Goal: Find specific page/section: Find specific page/section

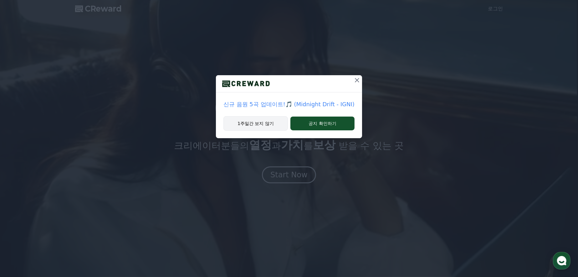
click at [255, 118] on button "1주일간 보지 않기" at bounding box center [255, 123] width 64 height 14
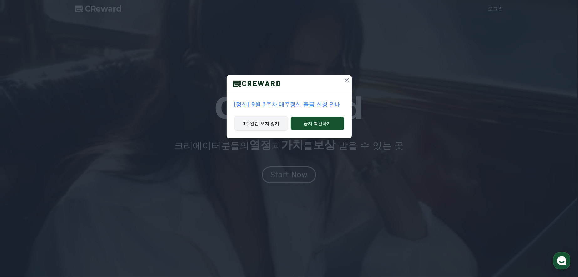
click at [260, 122] on button "1주일간 보지 않기" at bounding box center [261, 123] width 54 height 14
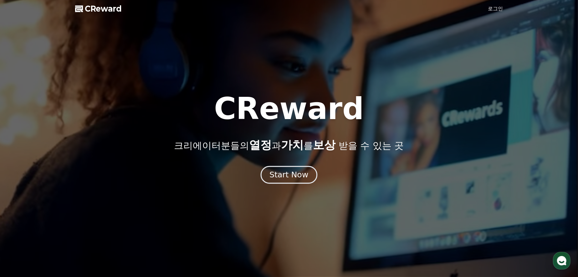
click at [285, 171] on div "Start Now" at bounding box center [288, 174] width 39 height 11
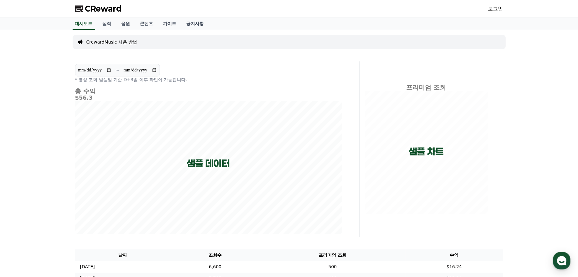
scroll to position [136, 0]
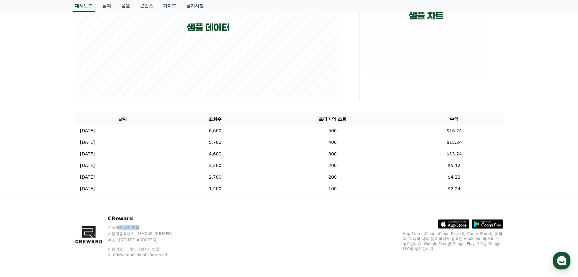
drag, startPoint x: 120, startPoint y: 226, endPoint x: 158, endPoint y: 229, distance: 38.1
click at [158, 229] on div "주식회사 와이피랩 사업자등록번호 : [PHONE_NUMBER] 주소 : [STREET_ADDRESS]" at bounding box center [146, 234] width 76 height 18
drag, startPoint x: 174, startPoint y: 238, endPoint x: 173, endPoint y: 241, distance: 3.4
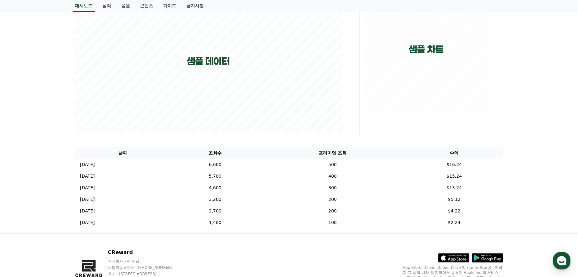
scroll to position [0, 0]
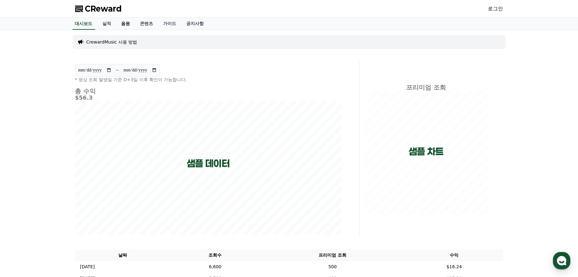
click at [124, 23] on link "음원" at bounding box center [125, 24] width 19 height 12
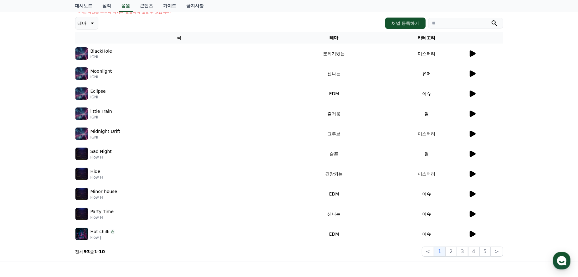
scroll to position [133, 0]
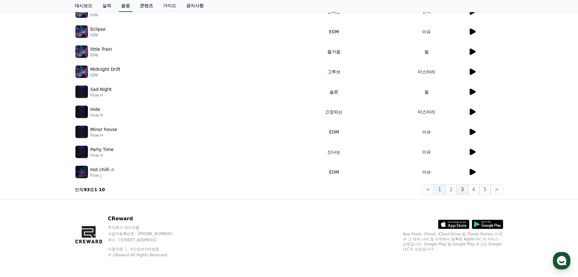
click at [466, 188] on button "3" at bounding box center [462, 189] width 11 height 10
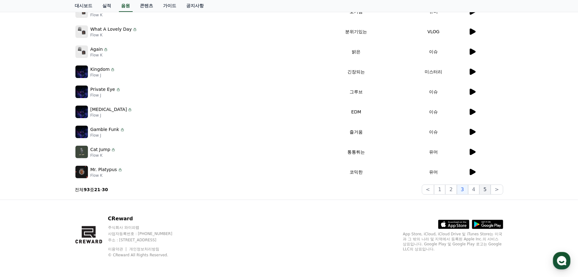
click at [486, 192] on button "5" at bounding box center [485, 189] width 11 height 10
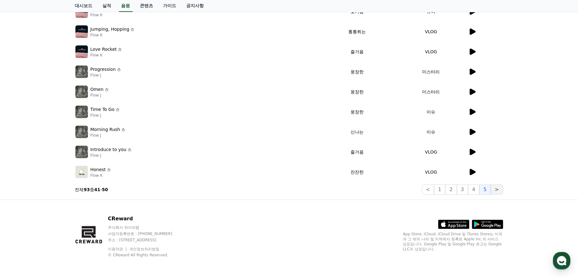
click at [495, 186] on button ">" at bounding box center [497, 189] width 12 height 10
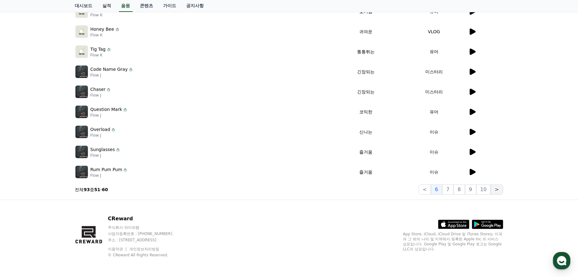
click at [495, 187] on button ">" at bounding box center [497, 189] width 12 height 10
click at [487, 188] on button "10" at bounding box center [483, 189] width 14 height 10
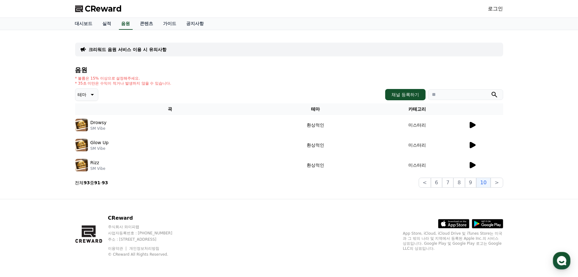
click at [94, 169] on p "SM Vibe" at bounding box center [97, 168] width 15 height 5
click at [100, 170] on p "SM Vibe" at bounding box center [97, 168] width 15 height 5
click at [92, 167] on p "SM Vibe" at bounding box center [97, 168] width 15 height 5
drag, startPoint x: 92, startPoint y: 167, endPoint x: 154, endPoint y: 133, distance: 70.3
click at [101, 167] on p "SM Vibe" at bounding box center [97, 168] width 15 height 5
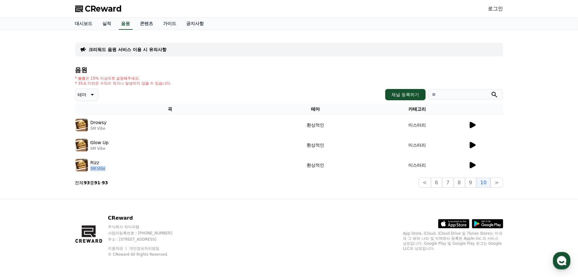
copy p "SM Vibe"
